Goal: Find specific page/section

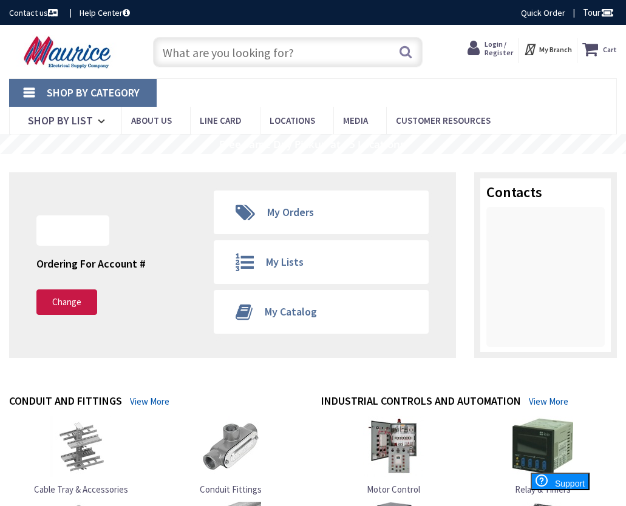
type input "blt4-rb-15l-adp-ez1-lp835"
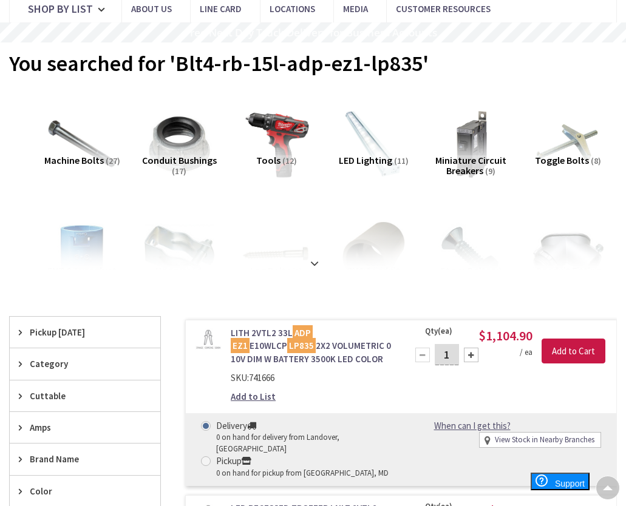
scroll to position [124, 0]
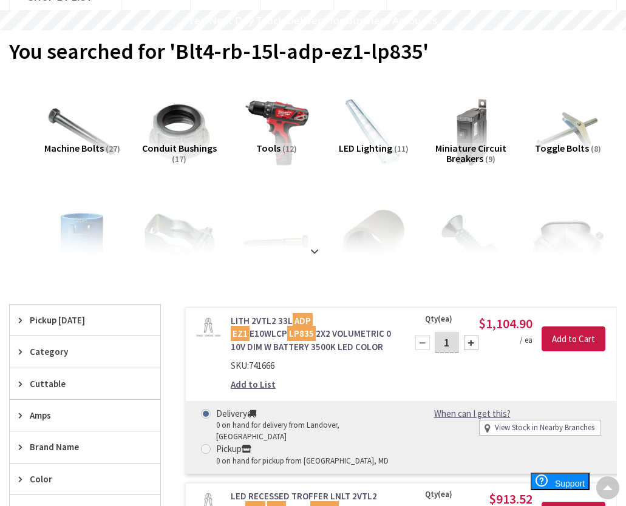
click at [317, 254] on div at bounding box center [312, 224] width 589 height 67
click at [314, 248] on strong at bounding box center [314, 251] width 15 height 13
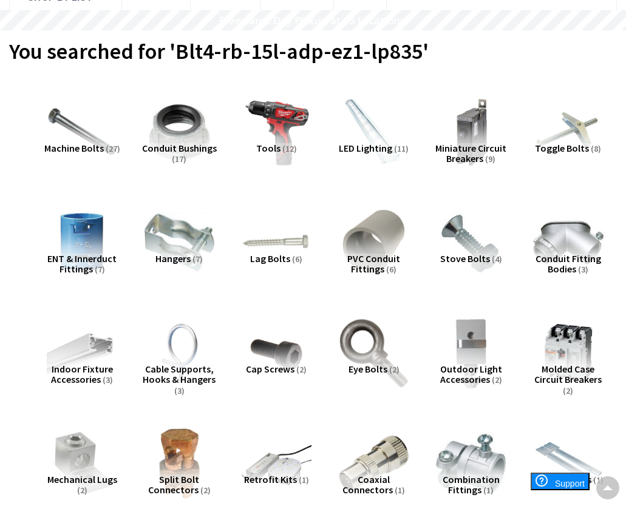
click at [385, 137] on img at bounding box center [374, 132] width 70 height 70
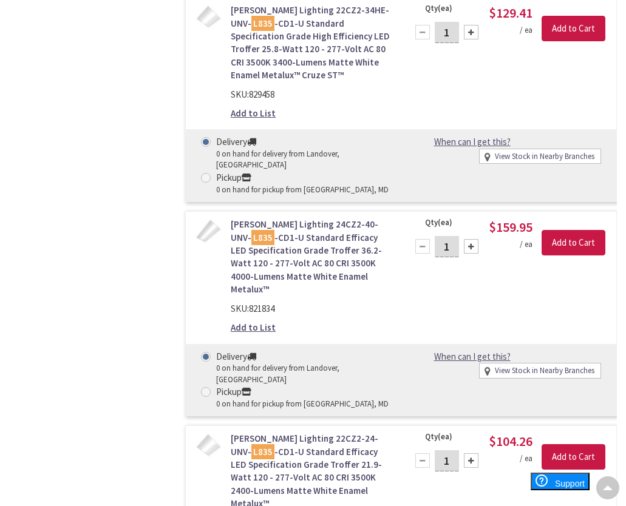
scroll to position [1927, 0]
